Goal: Check status

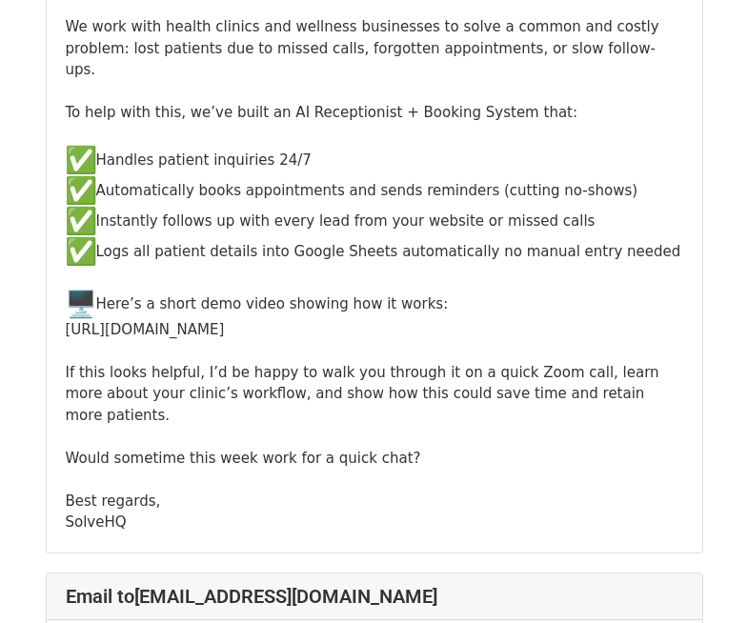
scroll to position [330, 0]
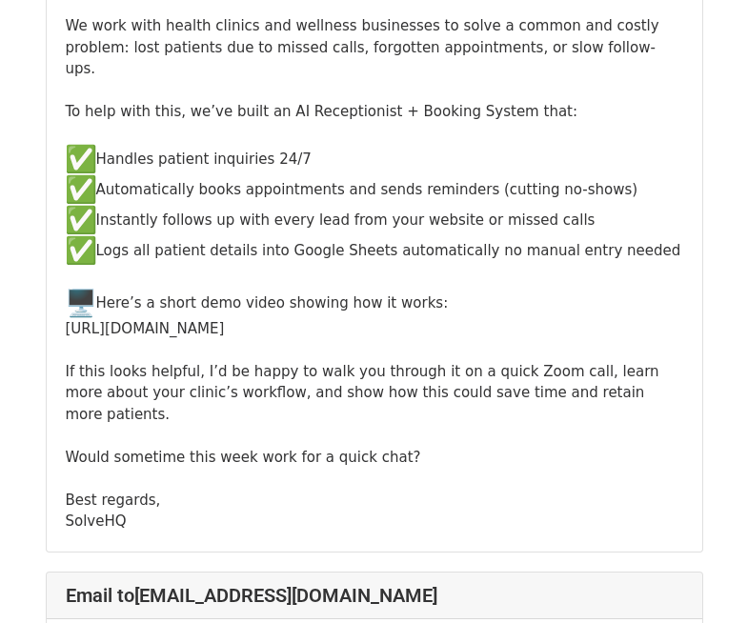
click at [459, 310] on div "Hi British Acupuncture Council, We work with health clinics and wellness busine…" at bounding box center [374, 252] width 617 height 560
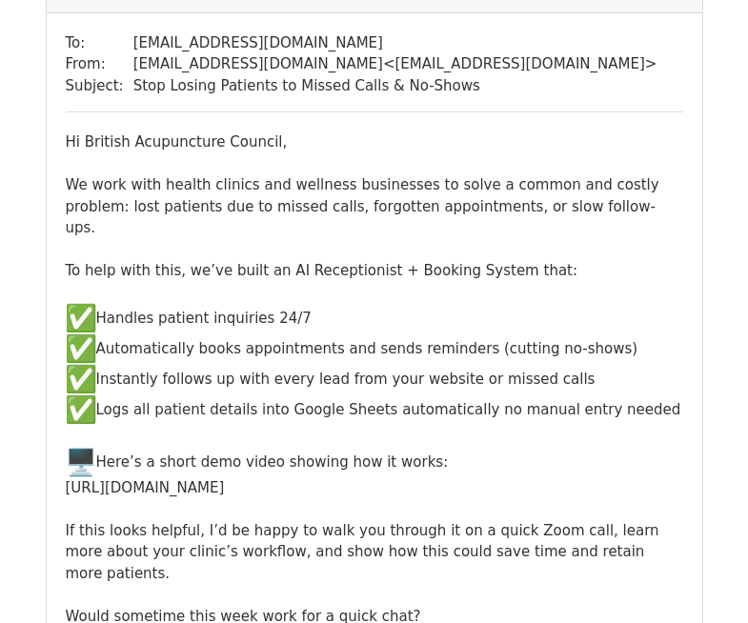
scroll to position [170, 0]
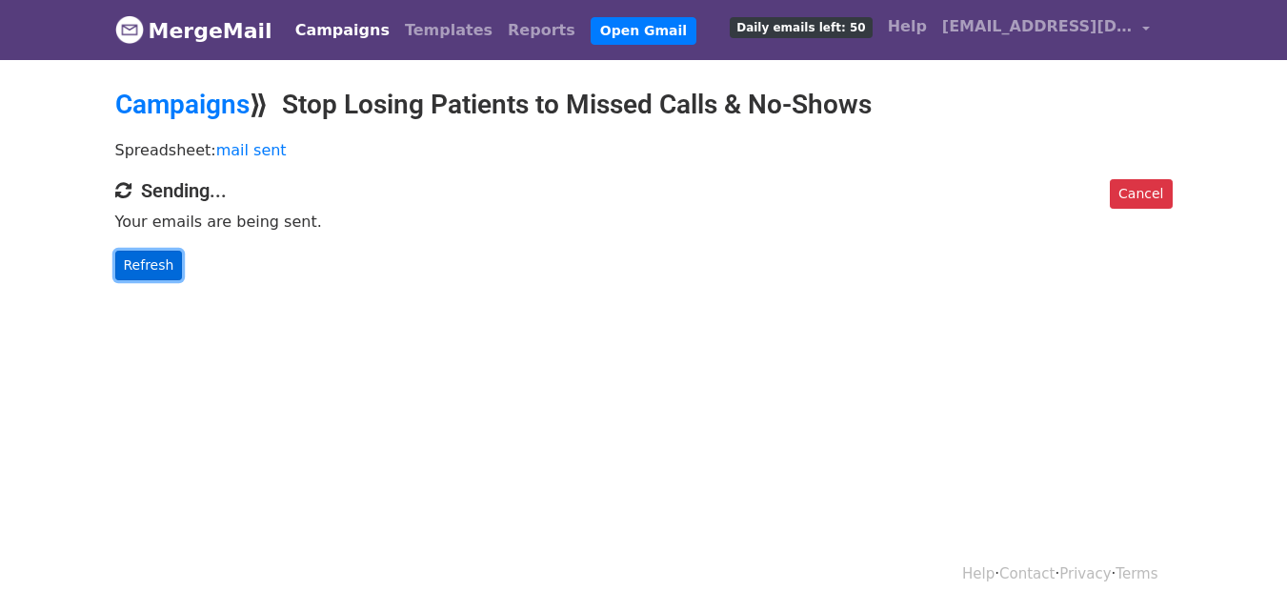
click at [138, 257] on link "Refresh" at bounding box center [149, 266] width 68 height 30
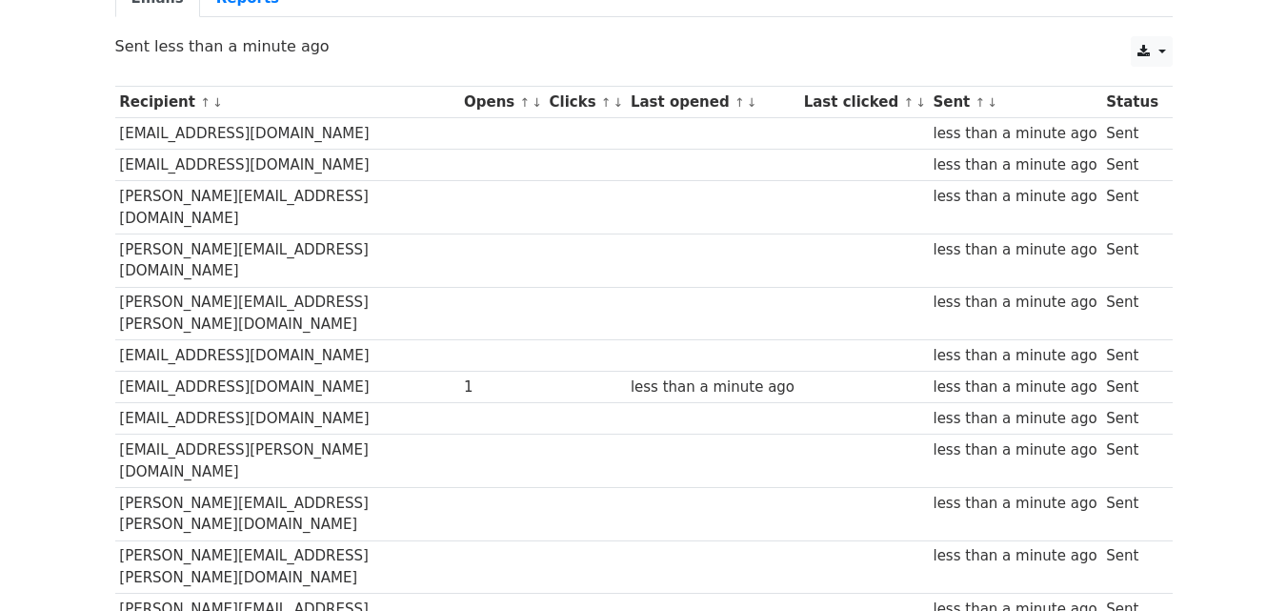
scroll to position [199, 0]
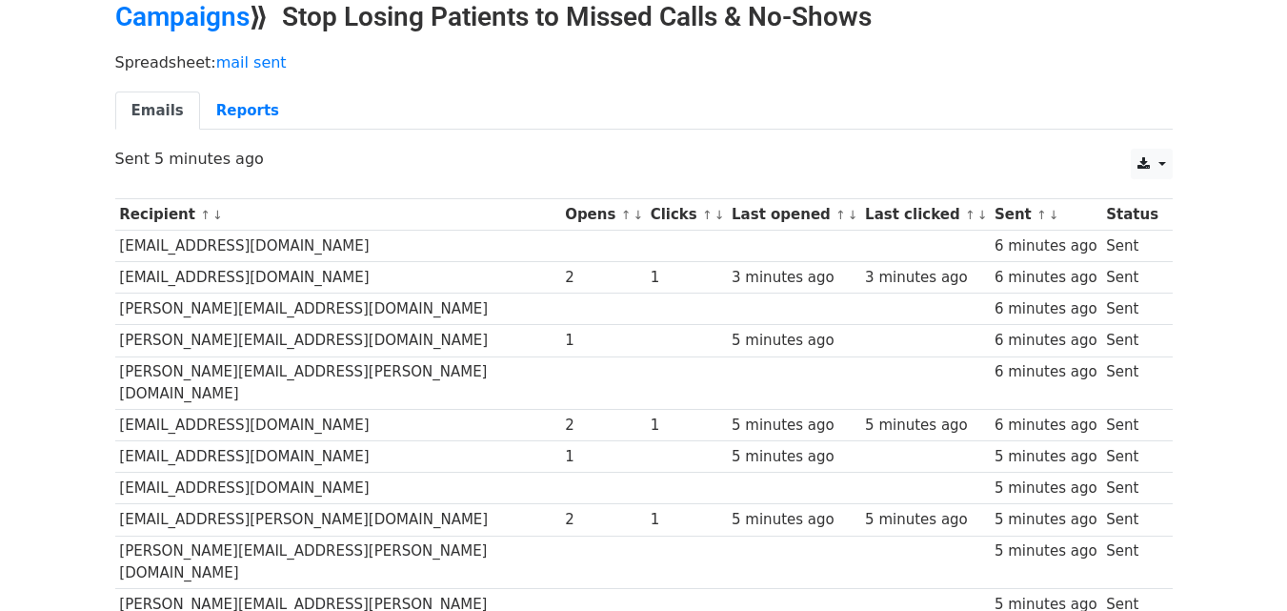
scroll to position [93, 0]
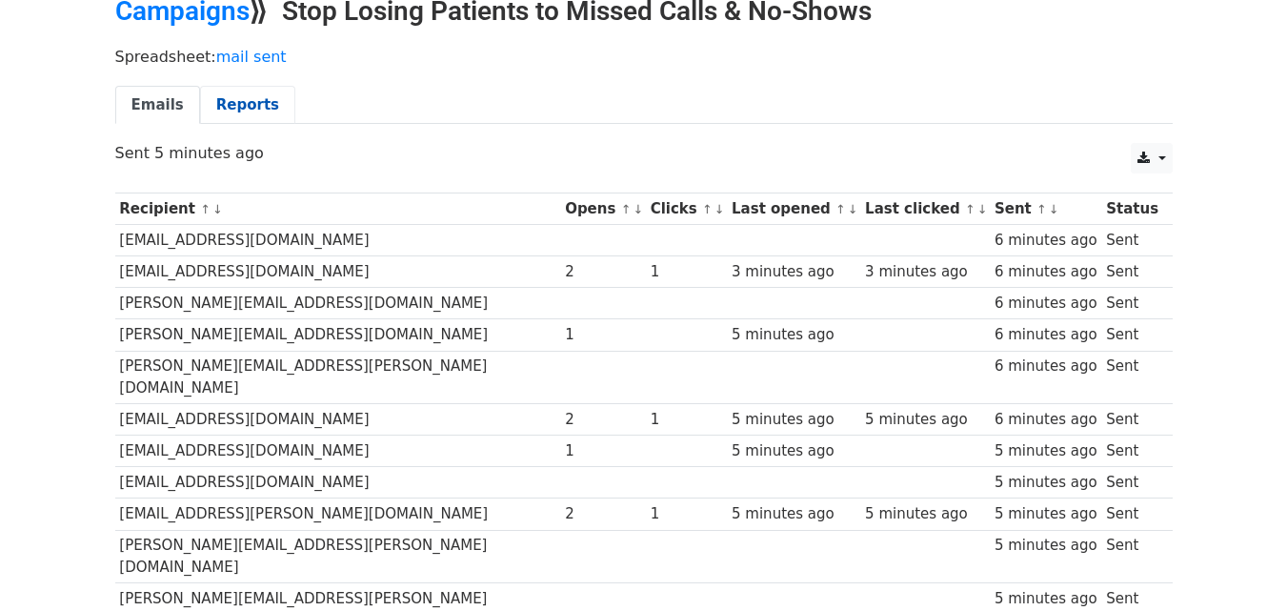
click at [242, 110] on link "Reports" at bounding box center [247, 105] width 95 height 39
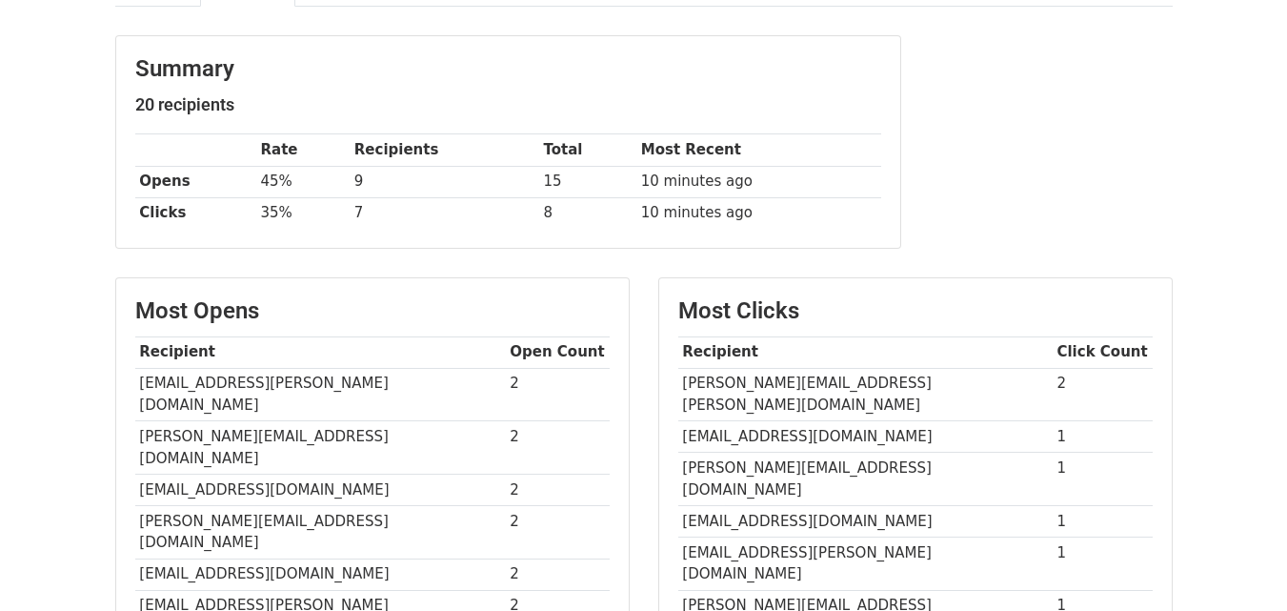
scroll to position [372, 0]
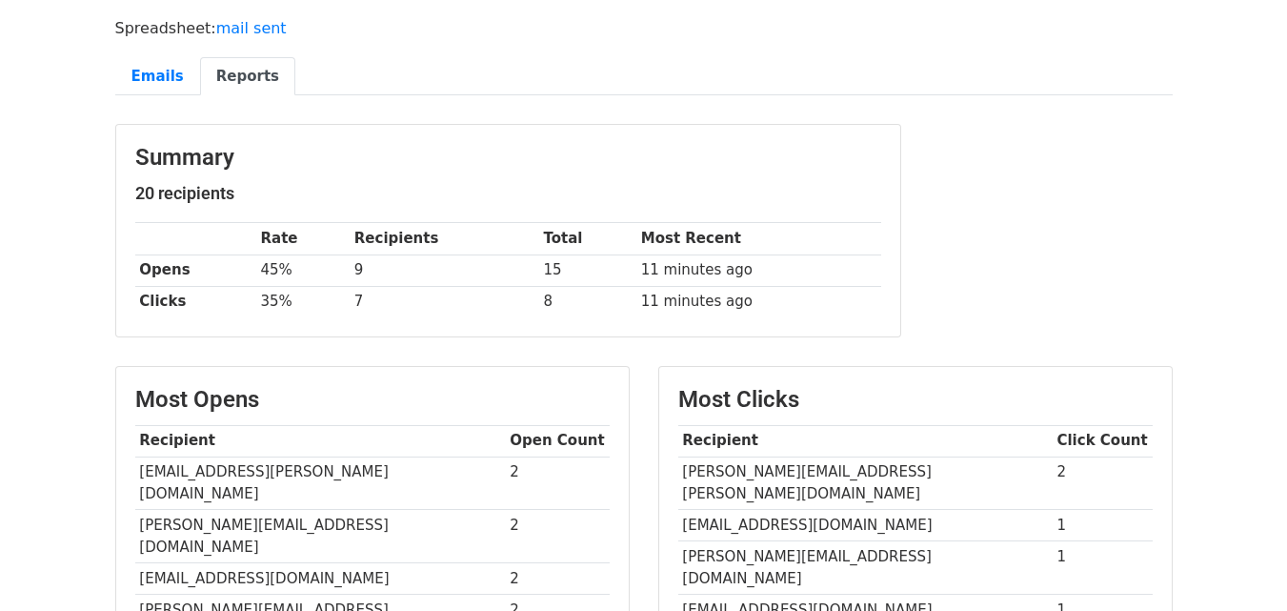
scroll to position [121, 0]
click at [159, 77] on link "Emails" at bounding box center [157, 77] width 85 height 39
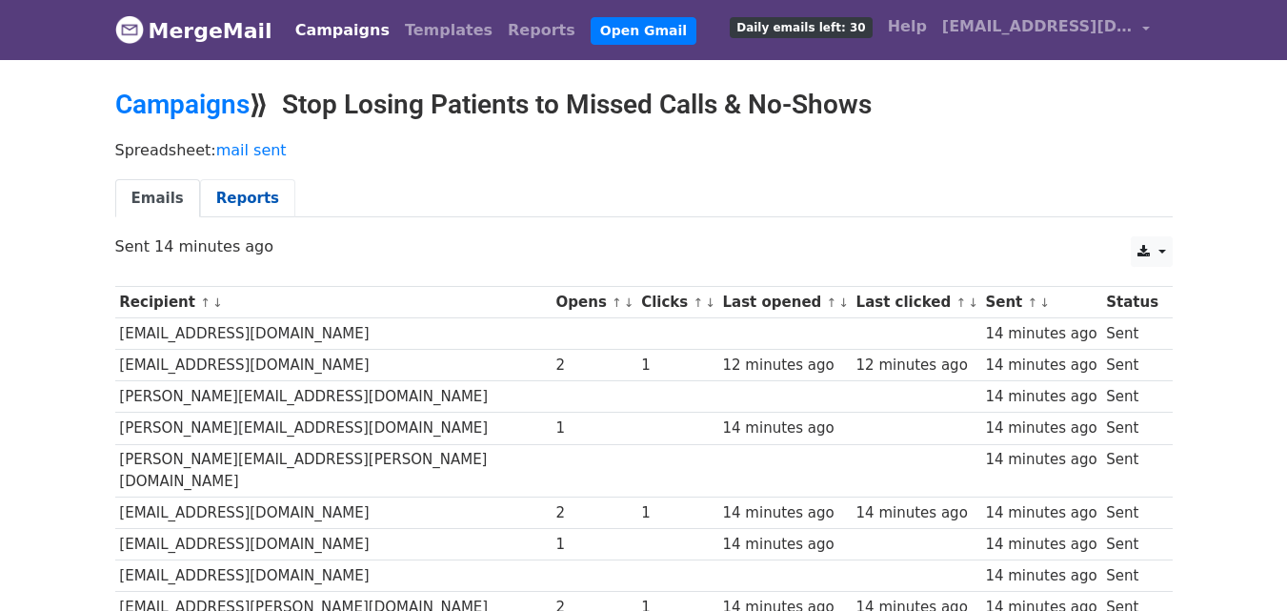
click at [211, 195] on link "Reports" at bounding box center [247, 198] width 95 height 39
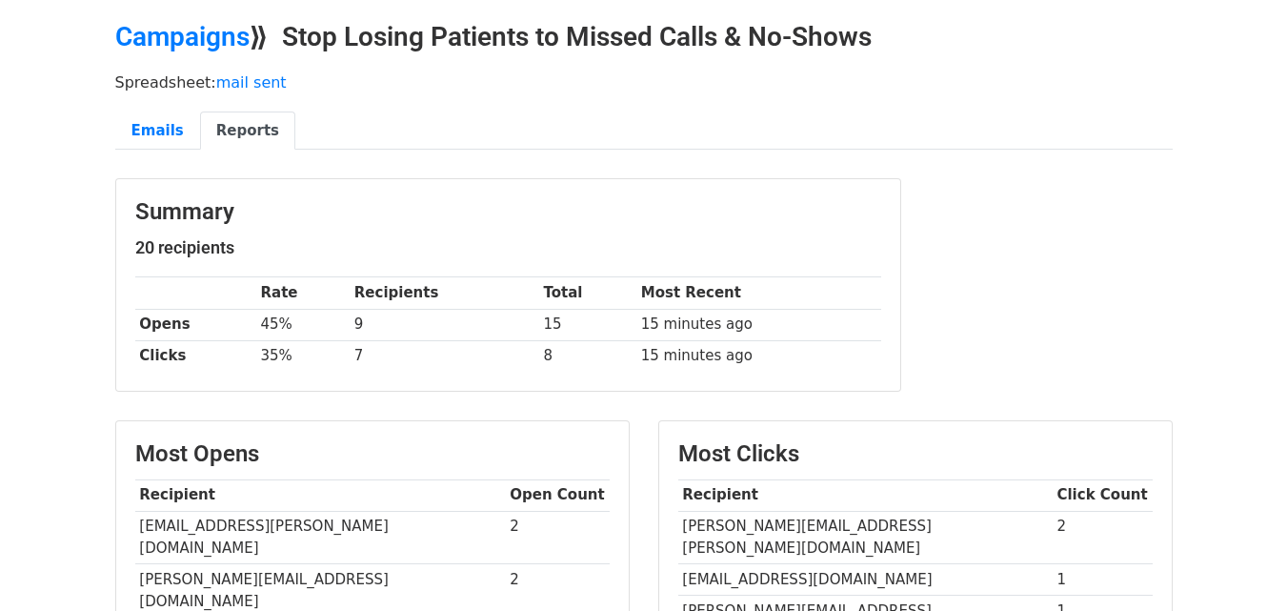
scroll to position [27, 0]
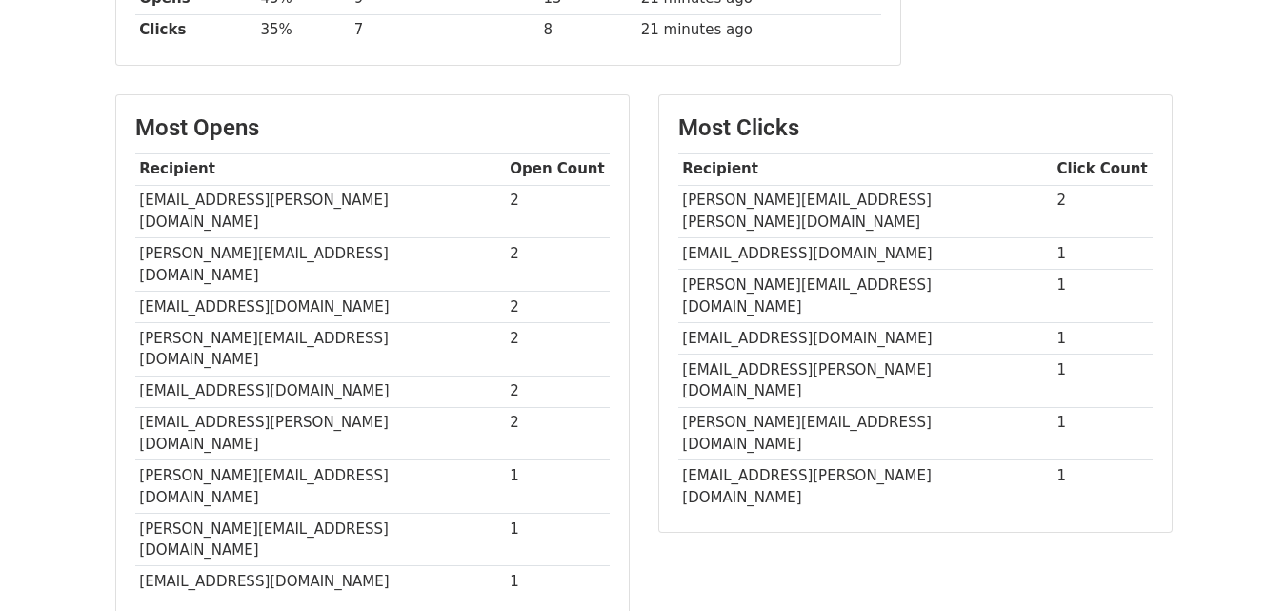
scroll to position [394, 0]
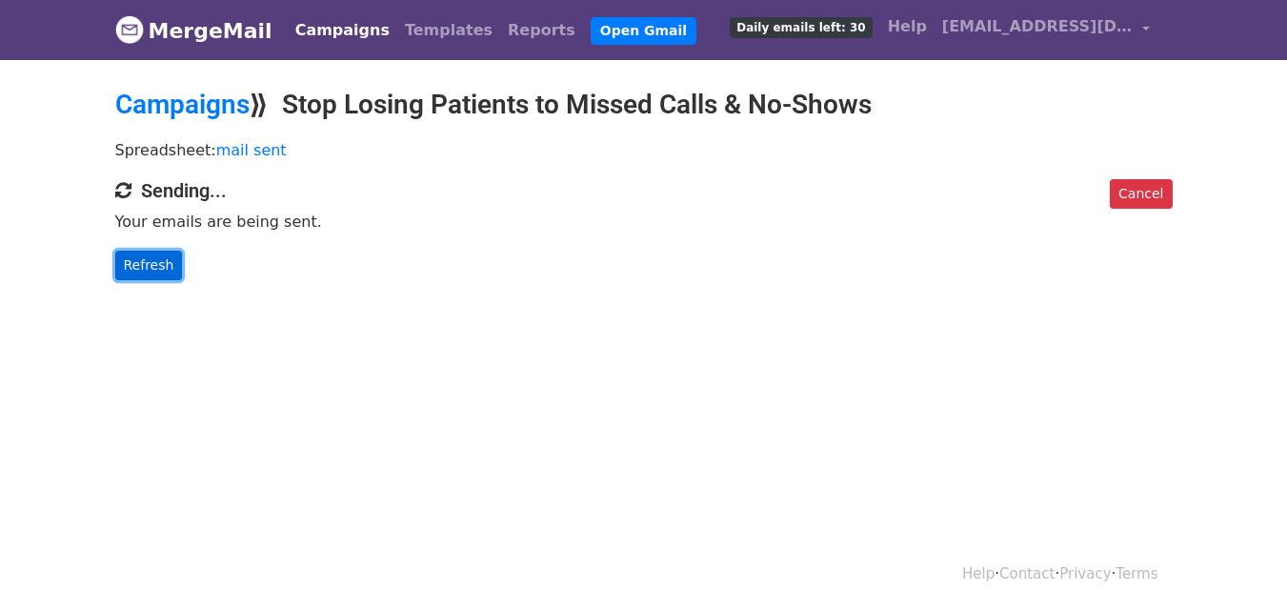
click at [146, 268] on link "Refresh" at bounding box center [149, 266] width 68 height 30
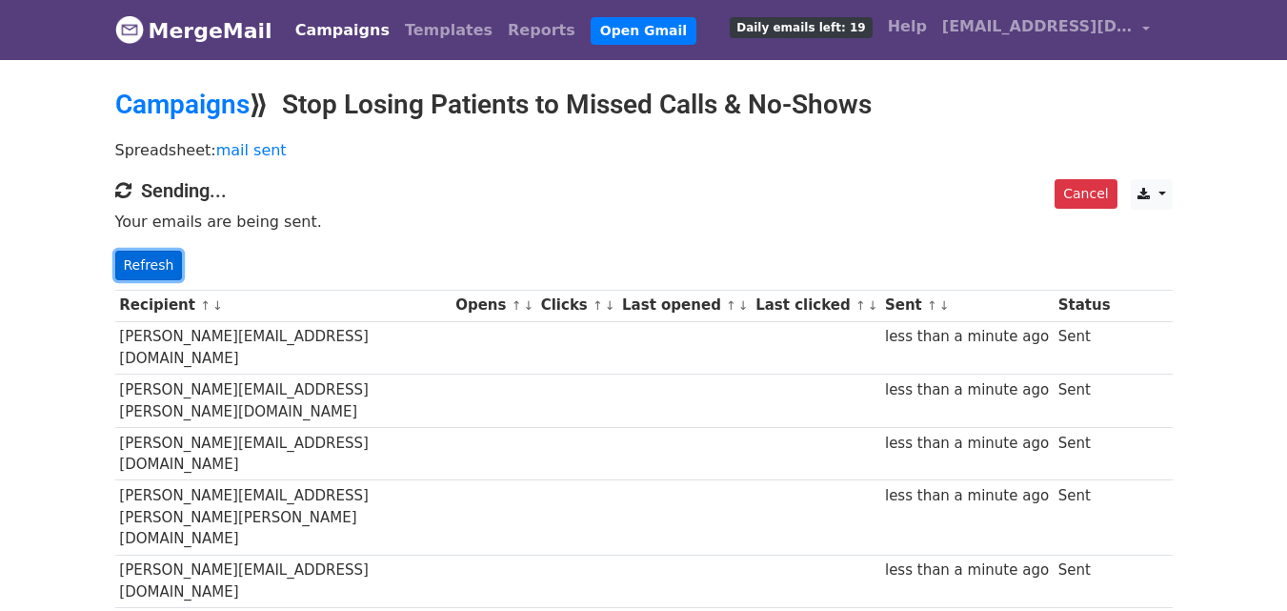
click at [151, 257] on link "Refresh" at bounding box center [149, 266] width 68 height 30
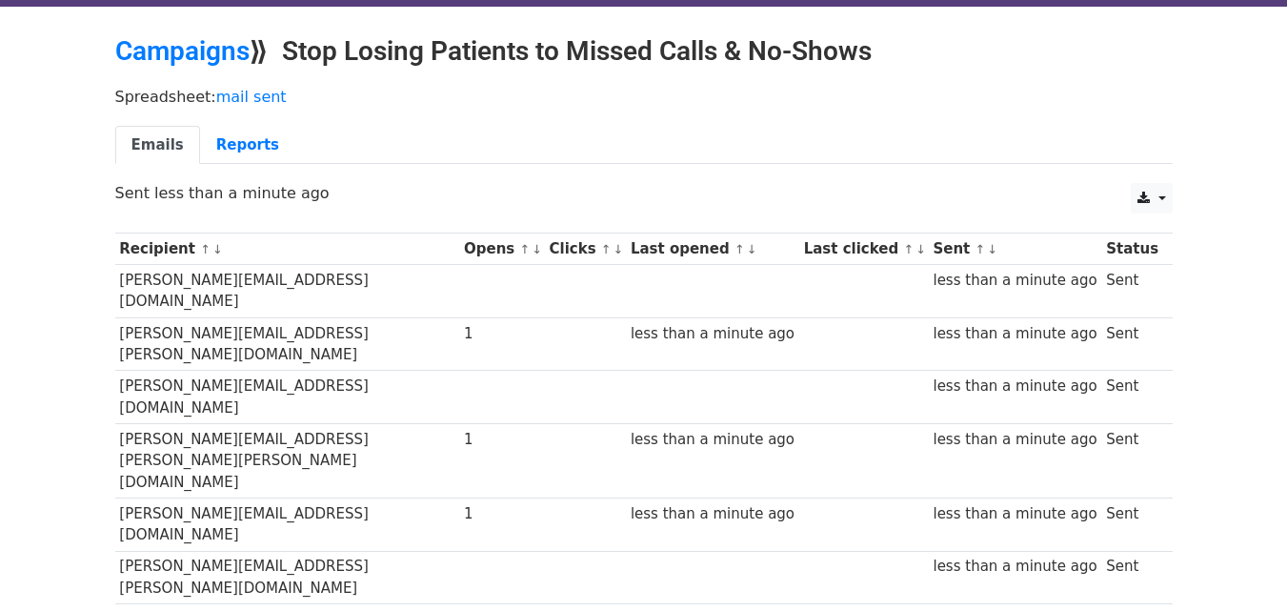
scroll to position [43, 0]
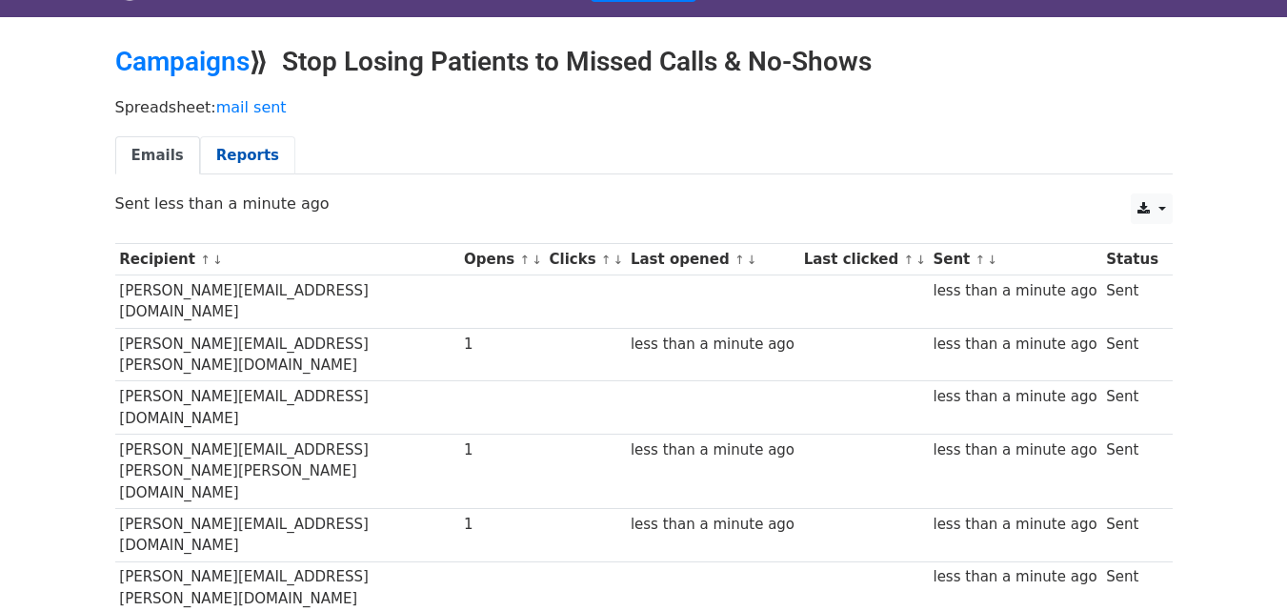
click at [258, 148] on link "Reports" at bounding box center [247, 155] width 95 height 39
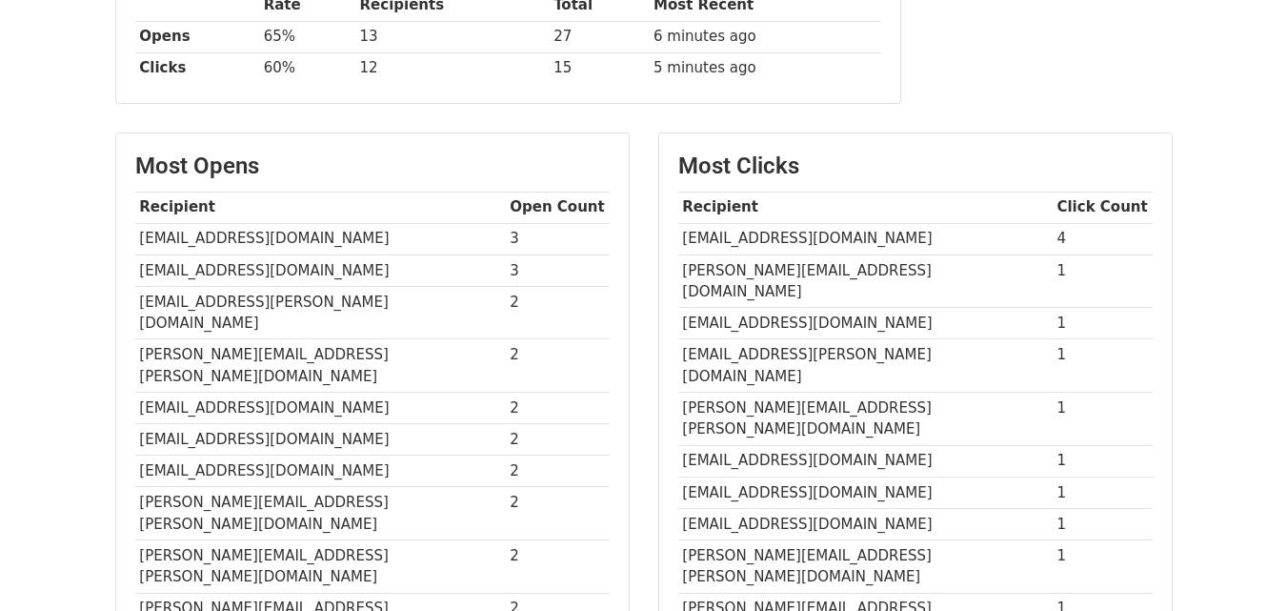
scroll to position [367, 0]
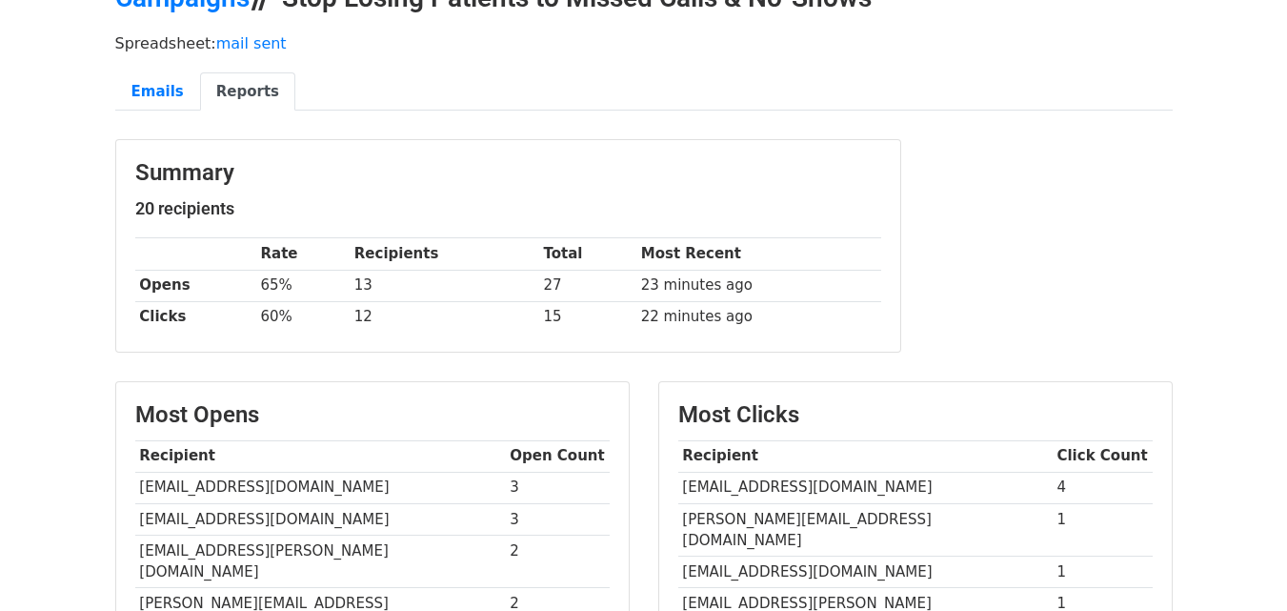
scroll to position [106, 0]
click at [149, 80] on link "Emails" at bounding box center [157, 92] width 85 height 39
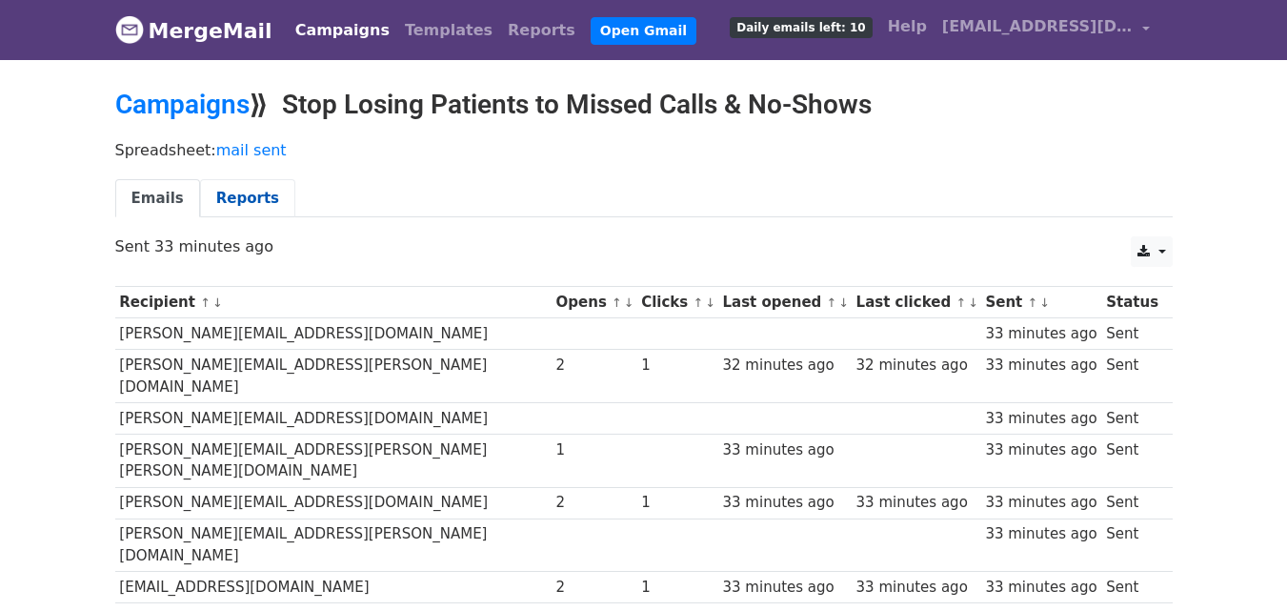
click at [236, 206] on link "Reports" at bounding box center [247, 198] width 95 height 39
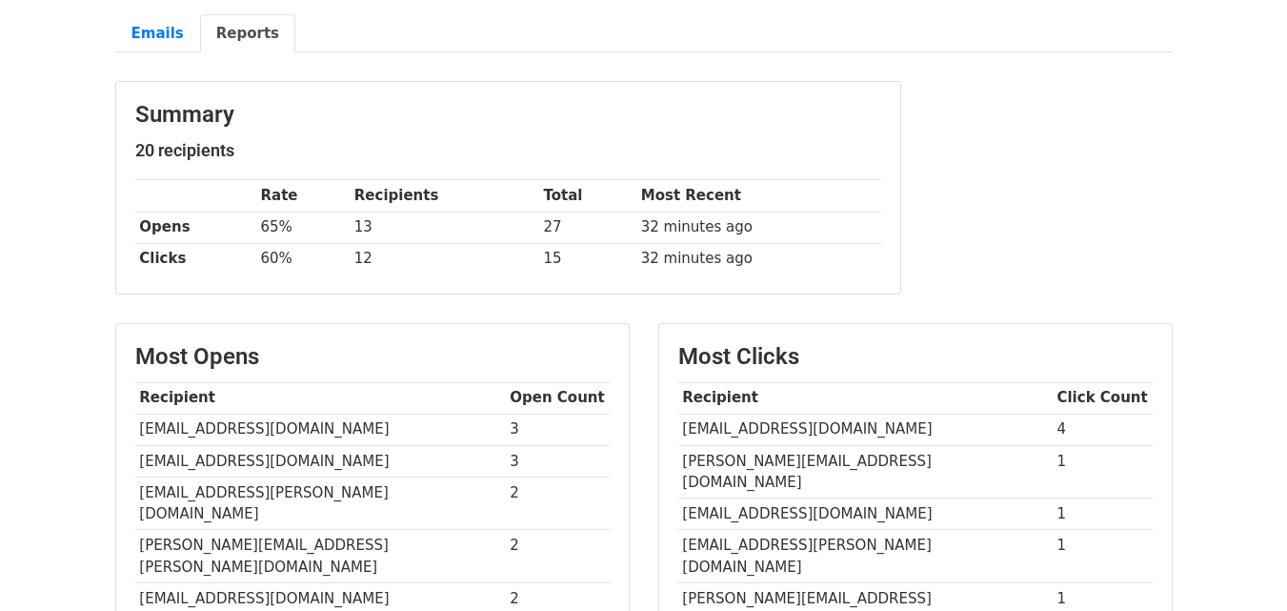
scroll to position [160, 0]
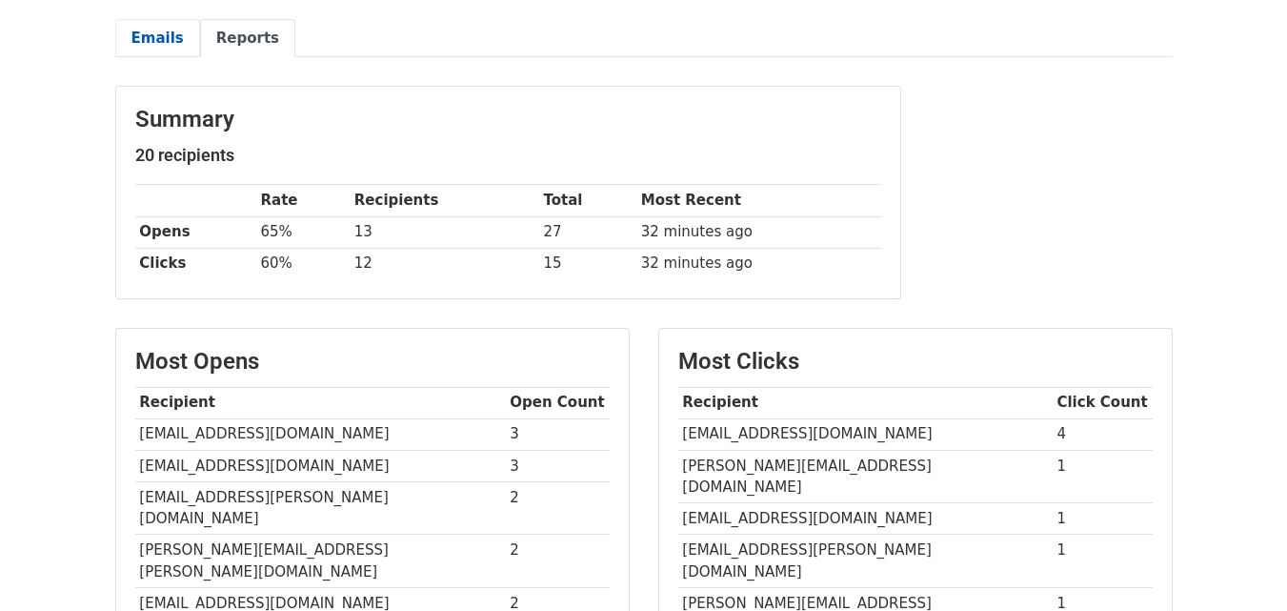
click at [166, 42] on link "Emails" at bounding box center [157, 38] width 85 height 39
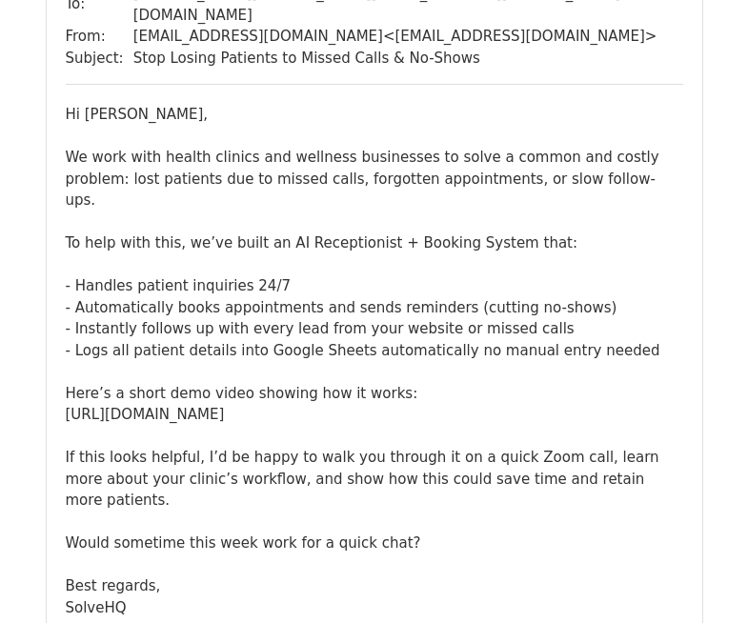
scroll to position [963, 0]
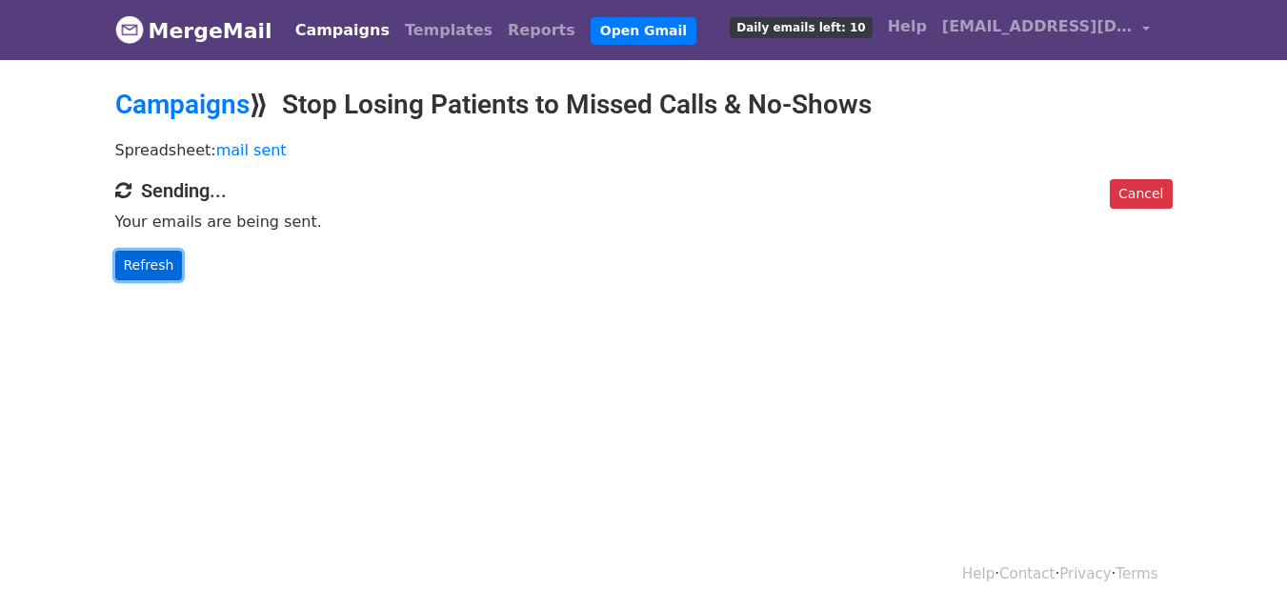
click at [152, 257] on link "Refresh" at bounding box center [149, 266] width 68 height 30
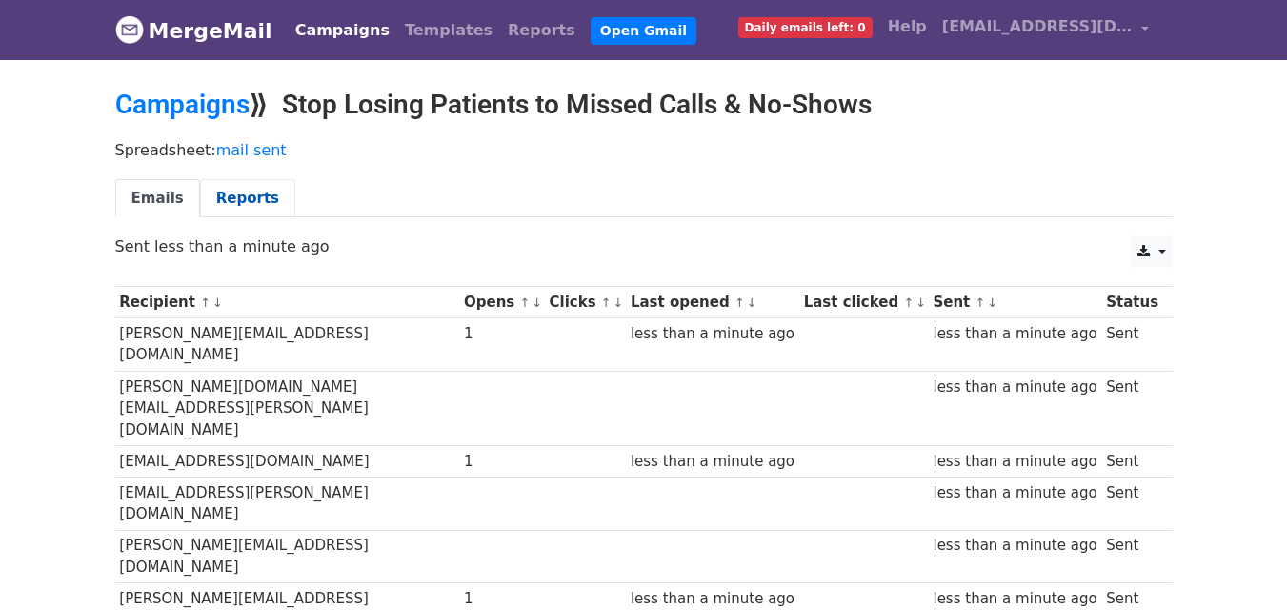
click at [239, 196] on link "Reports" at bounding box center [247, 198] width 95 height 39
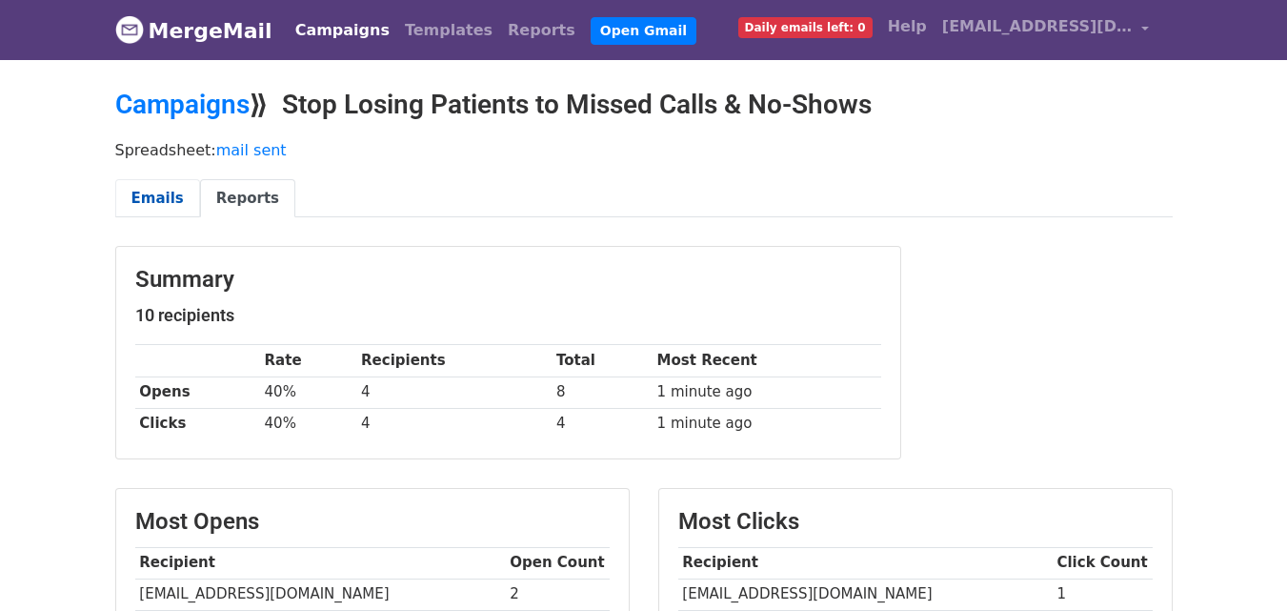
click at [166, 204] on link "Emails" at bounding box center [157, 198] width 85 height 39
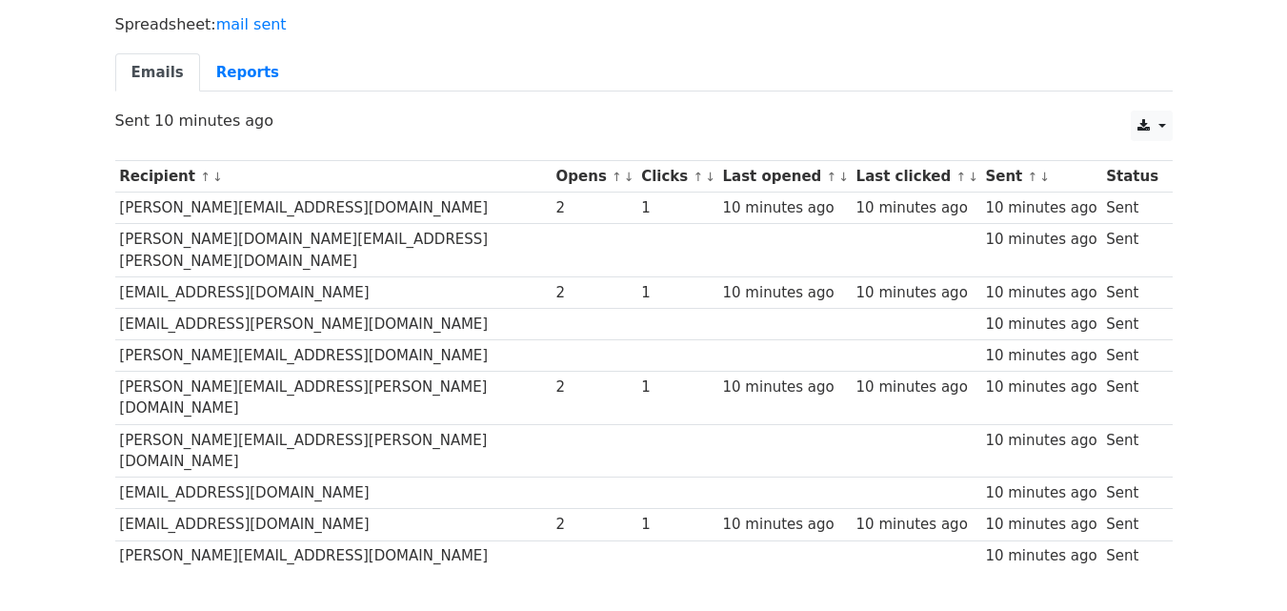
scroll to position [191, 0]
